Goal: Task Accomplishment & Management: Use online tool/utility

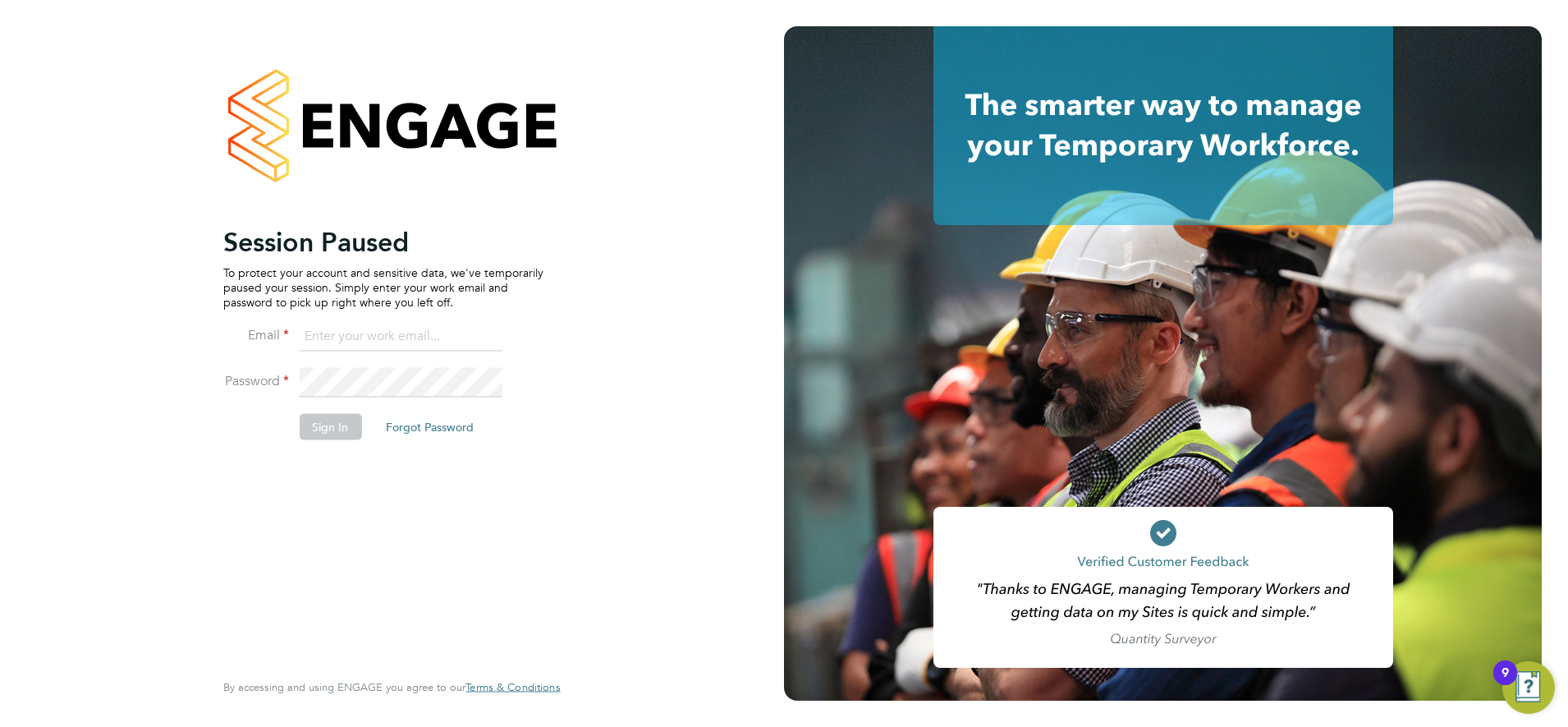
type input "[PERSON_NAME][EMAIL_ADDRESS][PERSON_NAME][DOMAIN_NAME]"
click at [333, 428] on button "Sign In" at bounding box center [330, 426] width 62 height 27
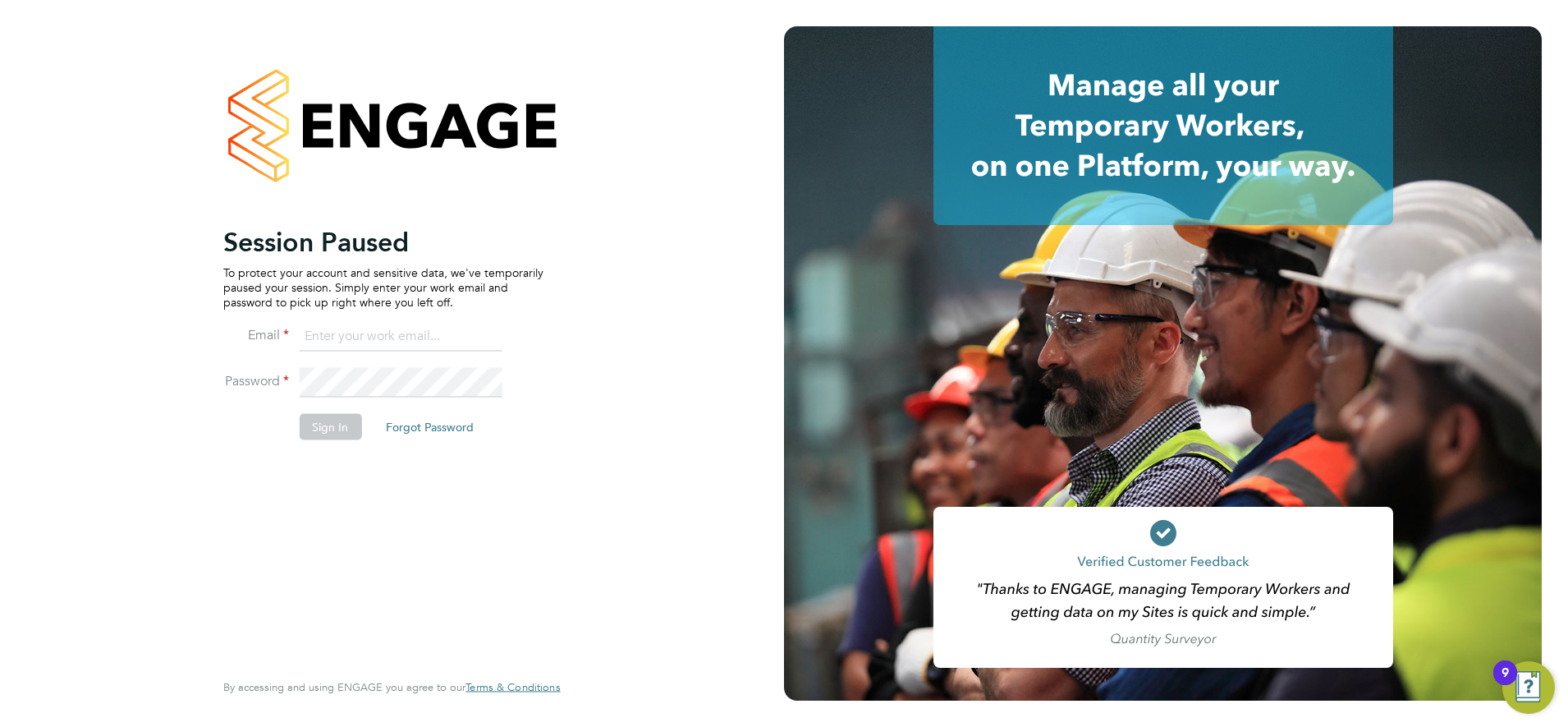
type input "[PERSON_NAME][EMAIL_ADDRESS][PERSON_NAME][DOMAIN_NAME]"
click at [334, 425] on button "Sign In" at bounding box center [330, 426] width 62 height 27
